Goal: Task Accomplishment & Management: Use online tool/utility

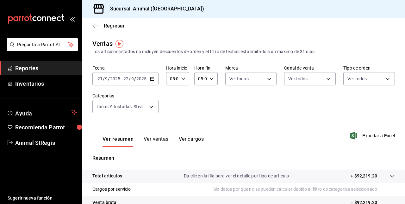
click at [37, 70] on font "Reportes" at bounding box center [26, 68] width 23 height 7
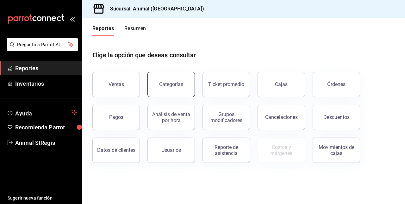
click at [173, 82] on div "Categorías" at bounding box center [171, 84] width 24 height 6
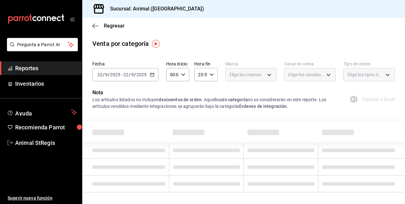
click at [136, 75] on input "2025" at bounding box center [141, 74] width 11 height 5
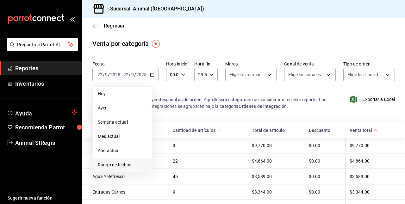
click at [111, 166] on span "Rango de fechas" at bounding box center [122, 165] width 49 height 7
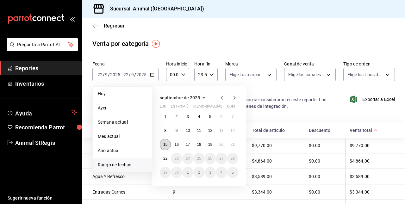
click at [164, 144] on abbr "15" at bounding box center [165, 145] width 4 height 4
click at [232, 142] on button "21" at bounding box center [232, 144] width 11 height 11
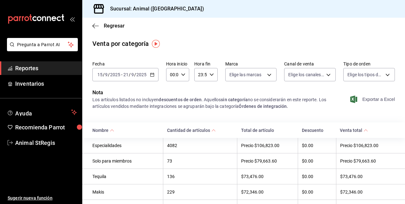
click at [363, 100] on font "Exportar a Excel" at bounding box center [379, 99] width 33 height 5
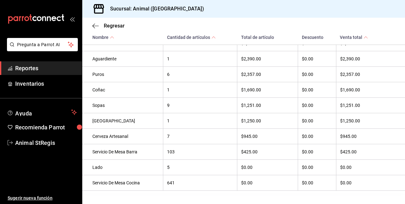
scroll to position [656, 0]
